Goal: Find specific page/section: Locate item on page

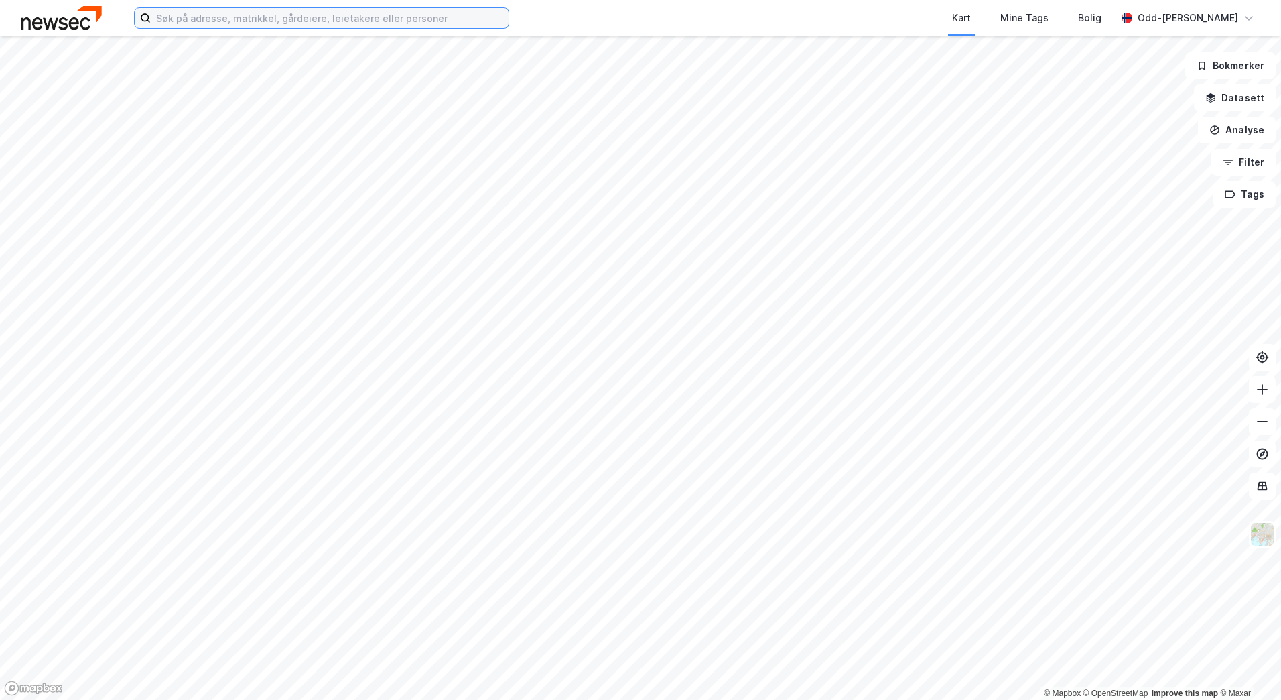
click at [310, 12] on input at bounding box center [330, 18] width 358 height 20
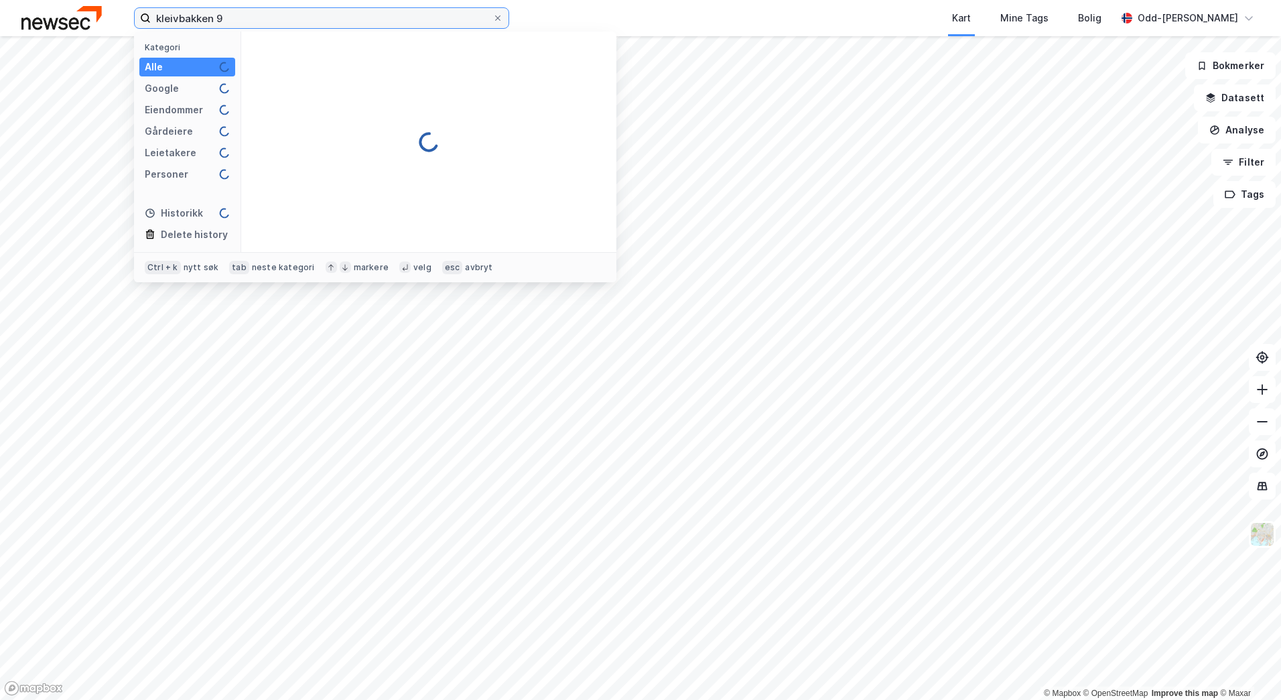
type input "kleivbakken 9"
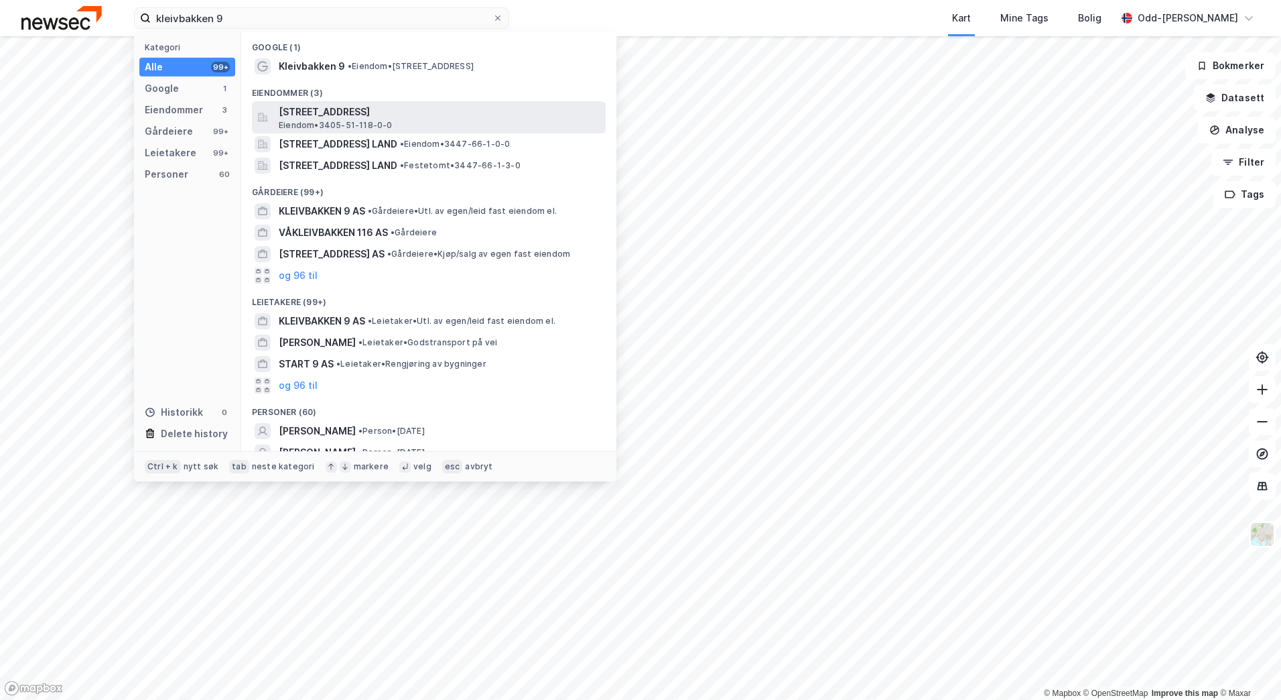
click at [340, 109] on span "[STREET_ADDRESS]" at bounding box center [440, 112] width 322 height 16
